Goal: Information Seeking & Learning: Check status

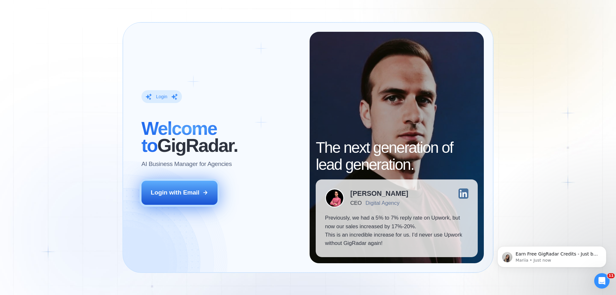
click at [169, 192] on div "Login with Email" at bounding box center [175, 192] width 49 height 8
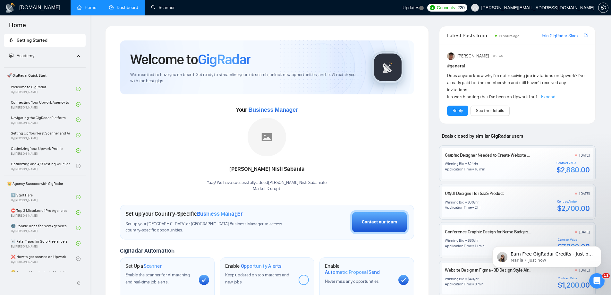
click at [143, 11] on ul "Home Dashboard Scanner" at bounding box center [235, 7] width 336 height 15
click at [130, 9] on link "Dashboard" at bounding box center [123, 7] width 29 height 5
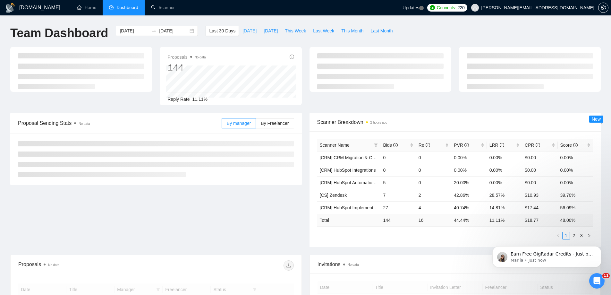
click at [244, 31] on span "[DATE]" at bounding box center [249, 30] width 14 height 7
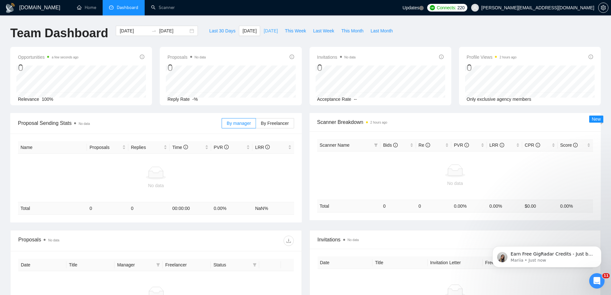
click at [270, 31] on span "[DATE]" at bounding box center [271, 30] width 14 height 7
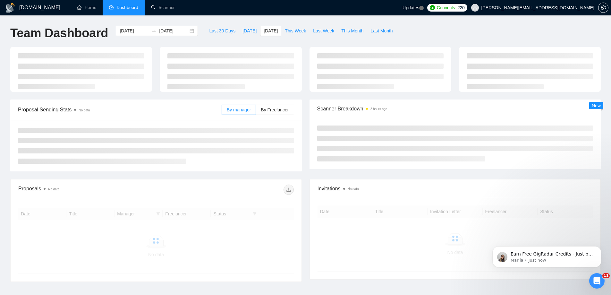
type input "[DATE]"
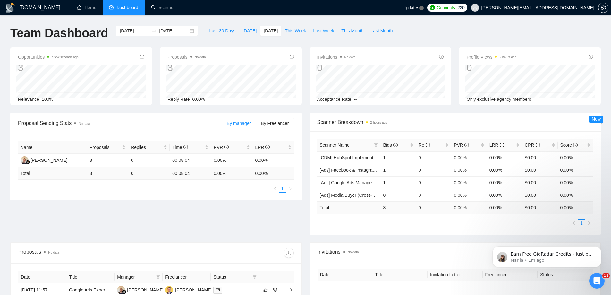
click at [324, 30] on span "Last Week" at bounding box center [323, 30] width 21 height 7
type input "[DATE]"
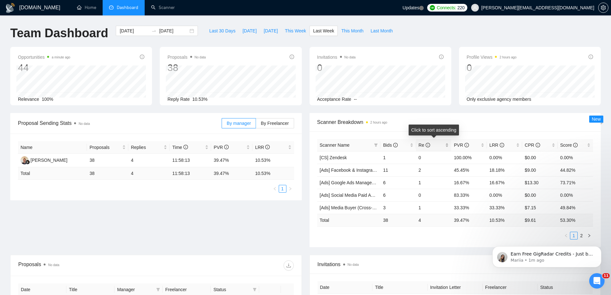
click at [421, 144] on span "Re" at bounding box center [425, 144] width 12 height 5
